Goal: Task Accomplishment & Management: Manage account settings

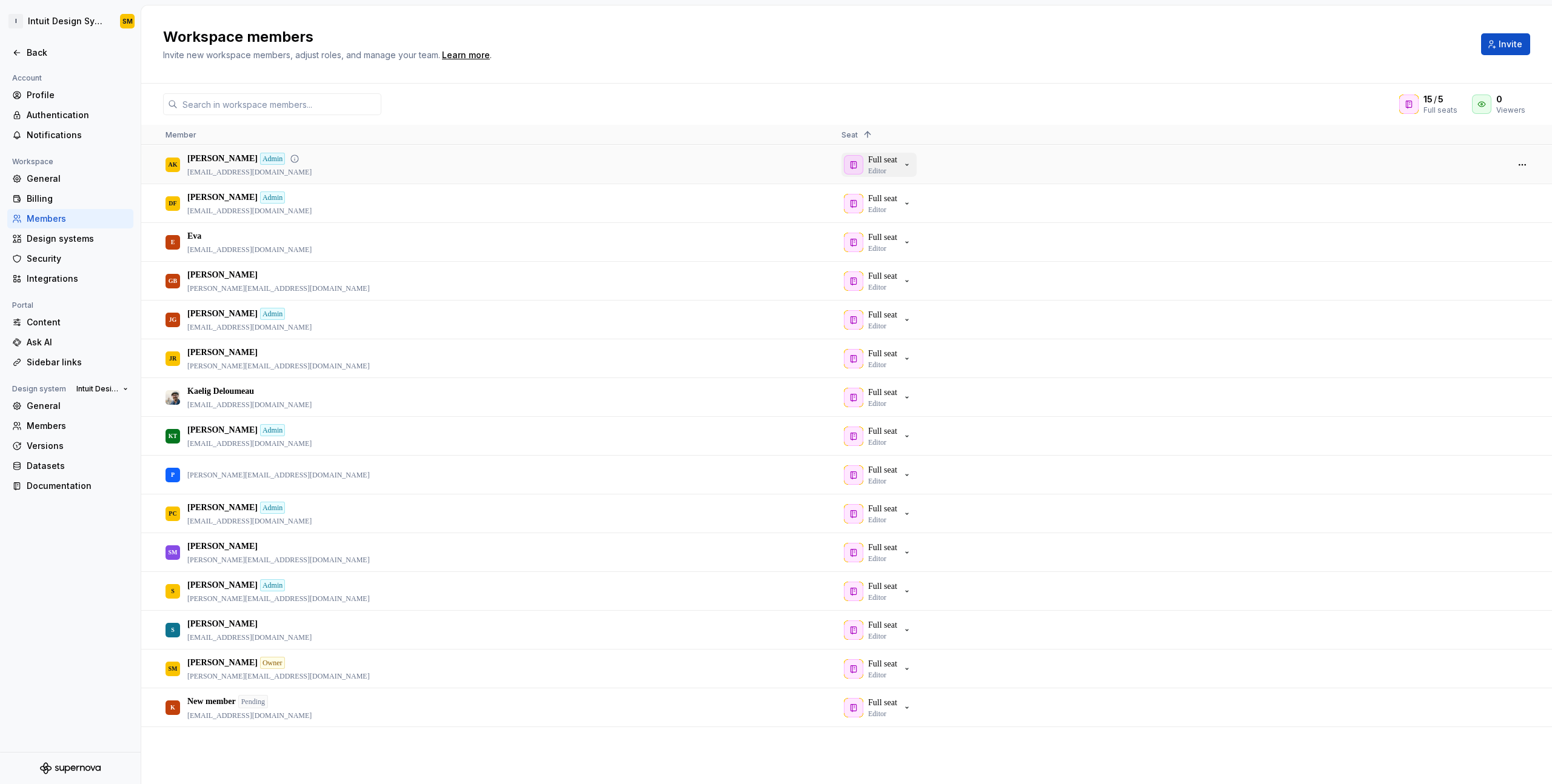
click at [911, 165] on icon "button" at bounding box center [907, 165] width 10 height 10
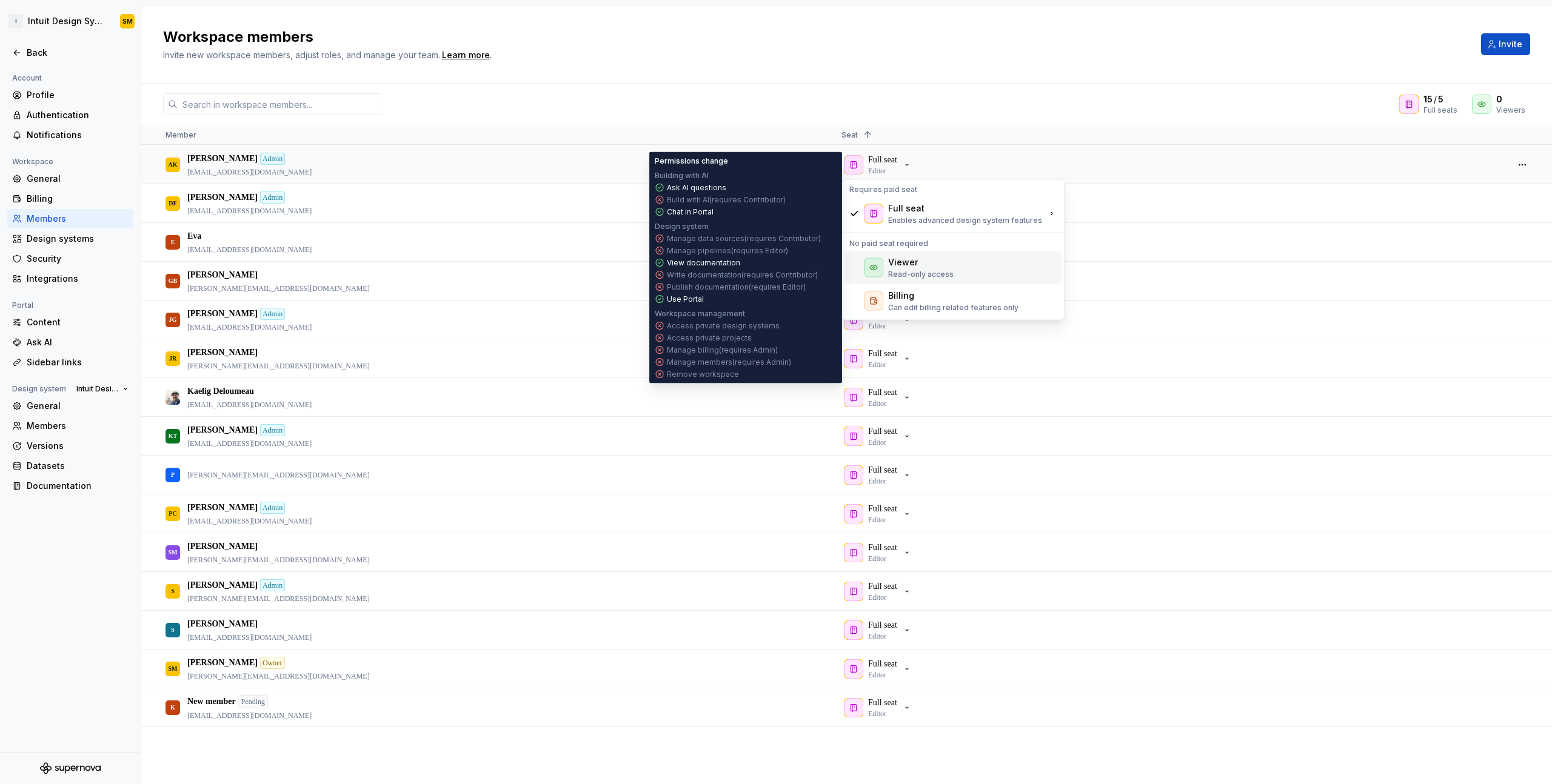
click at [952, 266] on div "Viewer Read-only access" at bounding box center [952, 268] width 217 height 33
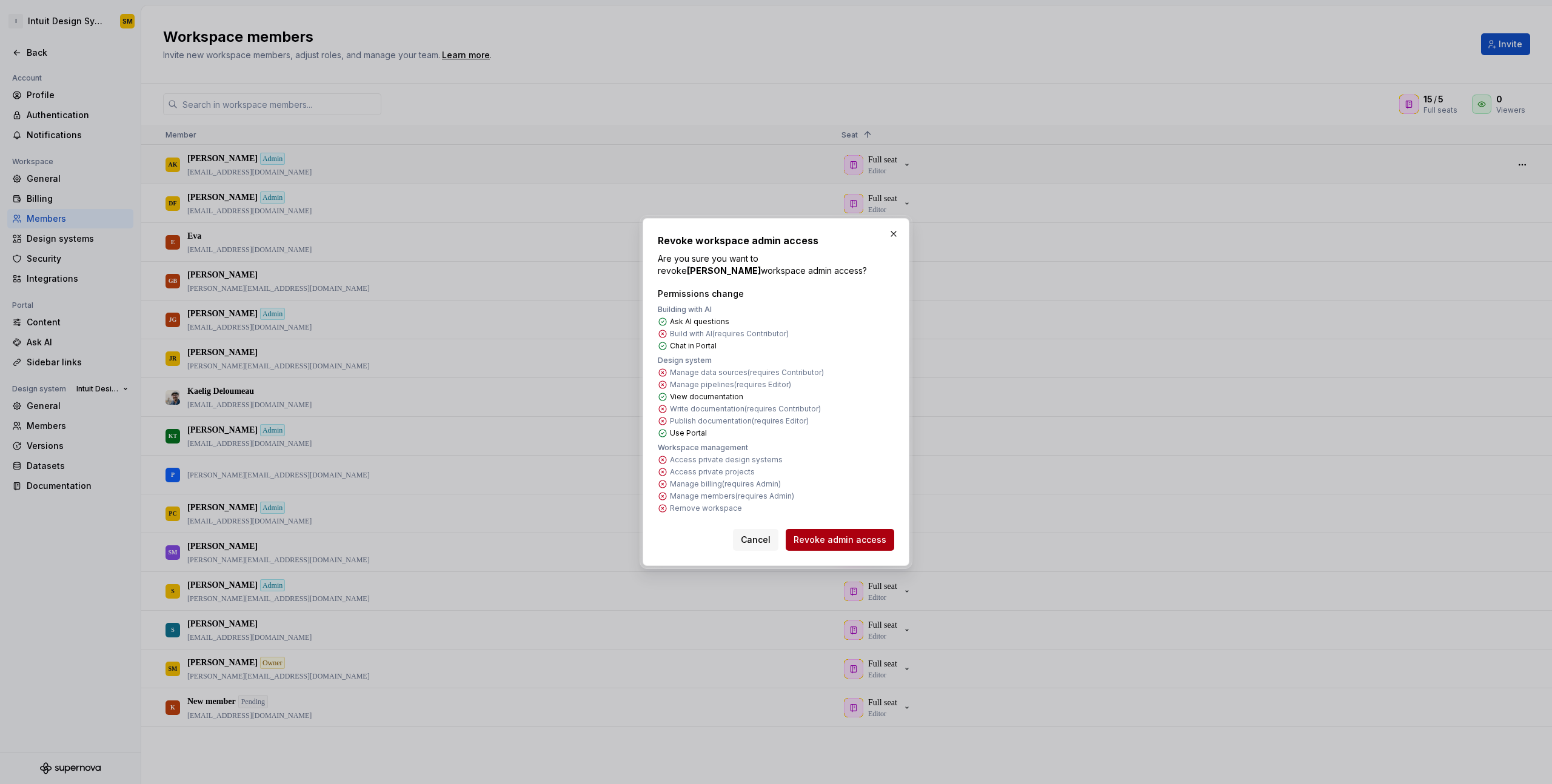
click at [845, 529] on button "Revoke admin access" at bounding box center [840, 540] width 109 height 21
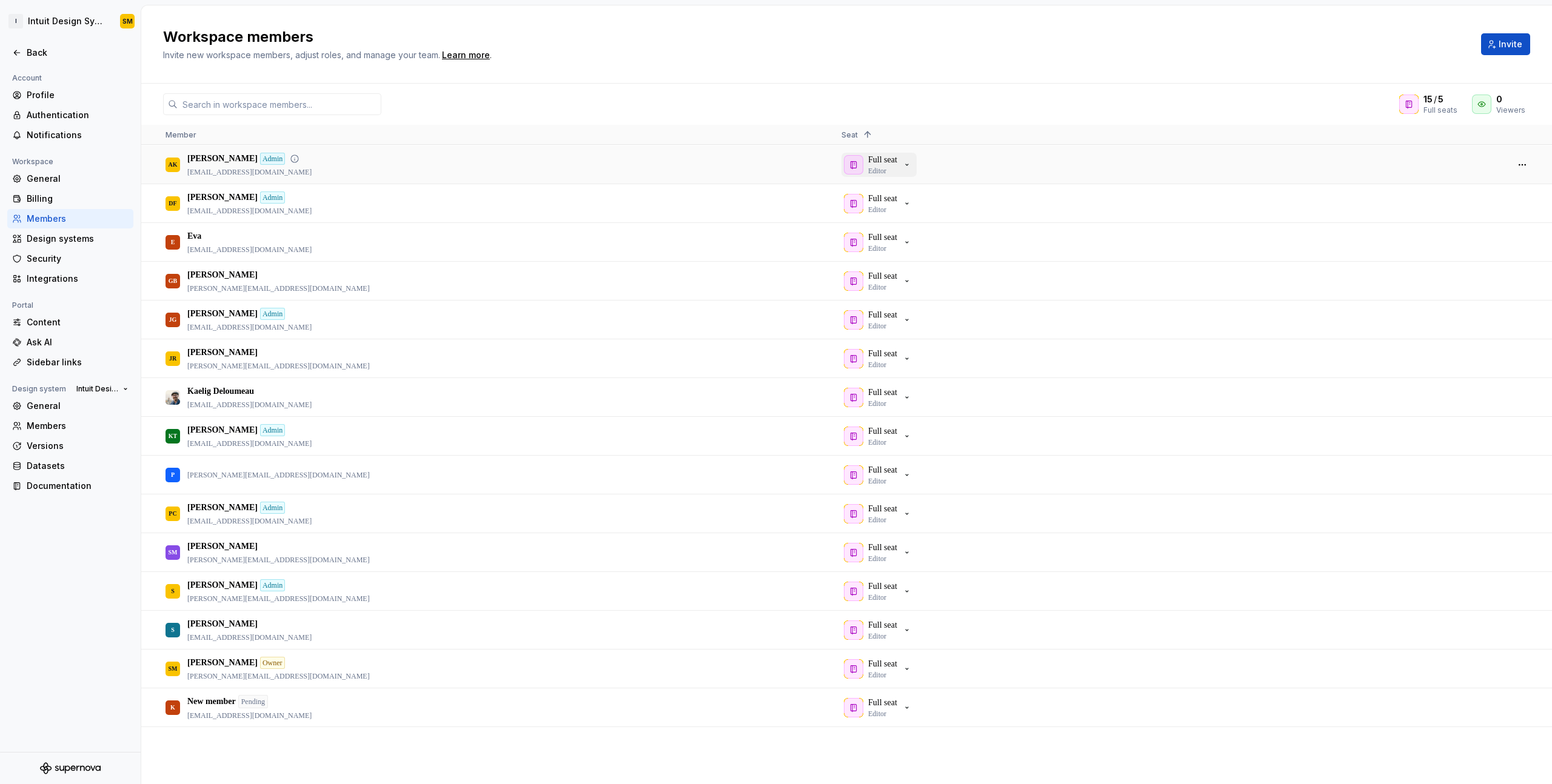
click at [908, 164] on icon "button" at bounding box center [906, 164] width 2 height 1
click at [937, 96] on div "15 / 5 Full seats 0 Viewers" at bounding box center [846, 104] width 1411 height 21
click at [911, 162] on icon "button" at bounding box center [907, 165] width 10 height 10
